Goal: Communication & Community: Answer question/provide support

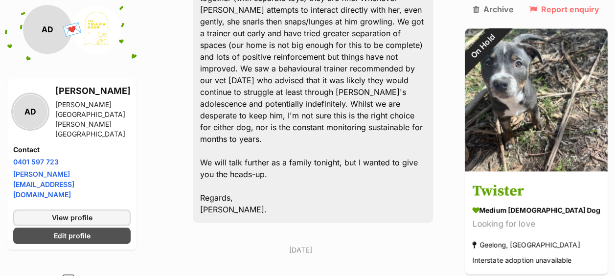
scroll to position [2300, 0]
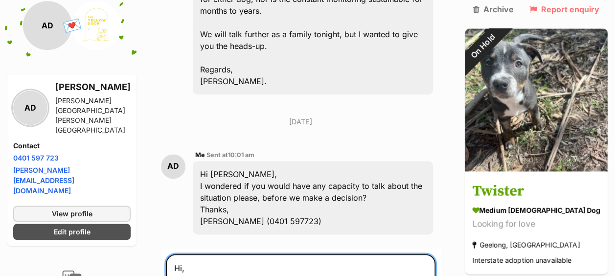
scroll to position [2428, 0]
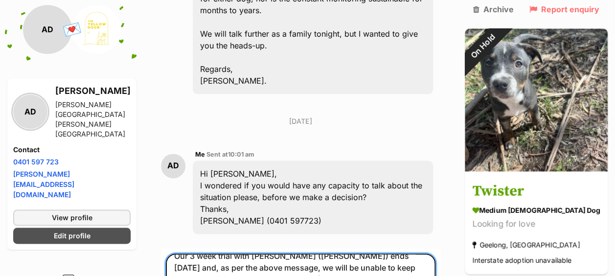
scroll to position [35, 0]
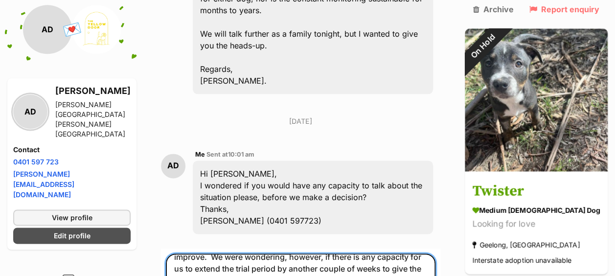
scroll to position [71, 0]
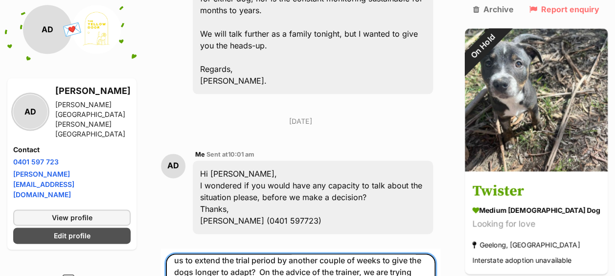
scroll to position [82, 0]
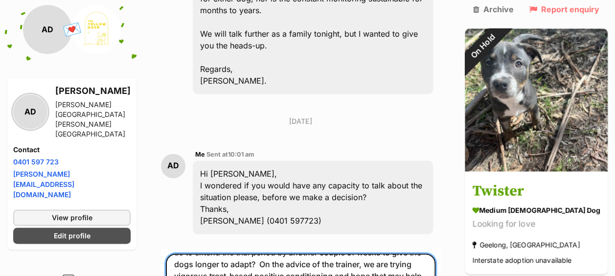
scroll to position [94, 0]
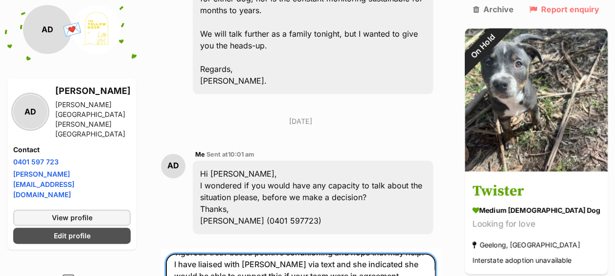
scroll to position [121, 0]
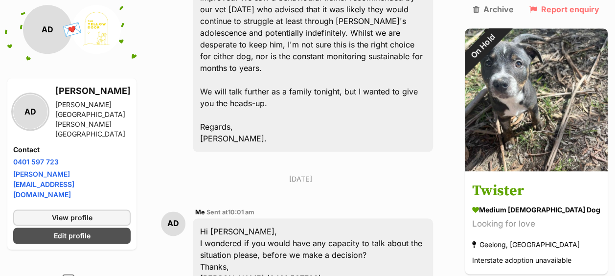
scroll to position [124, 0]
type textarea "Hi, Apologies for the serial emails. Our 3 week trial with [PERSON_NAME] ([PERS…"
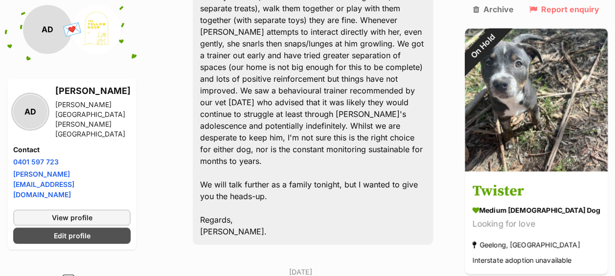
scroll to position [2277, 0]
